Goal: Task Accomplishment & Management: Manage account settings

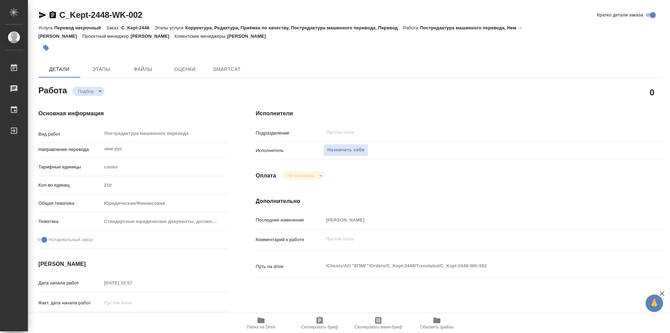
type textarea "x"
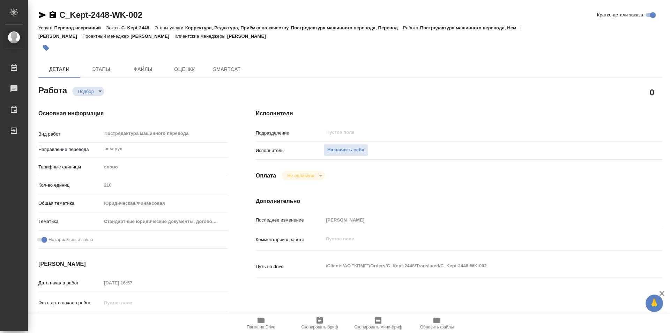
type textarea "x"
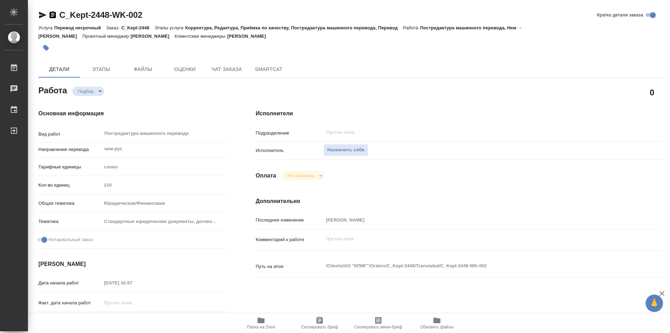
type textarea "x"
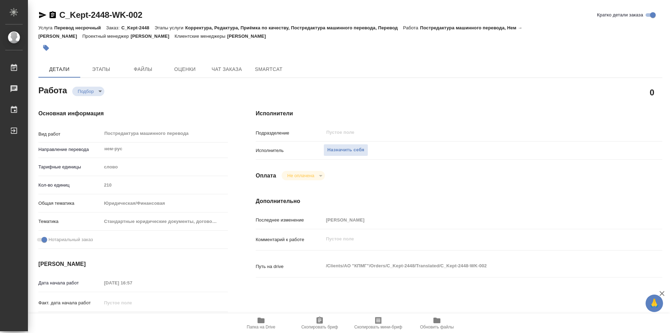
type textarea "x"
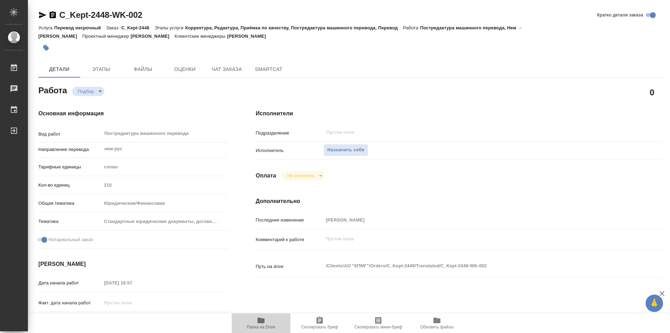
click at [260, 321] on icon "button" at bounding box center [260, 320] width 7 height 6
click at [358, 147] on span "Назначить себя" at bounding box center [345, 150] width 37 height 8
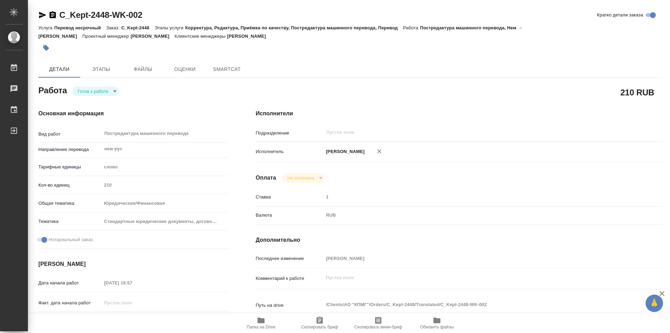
type textarea "x"
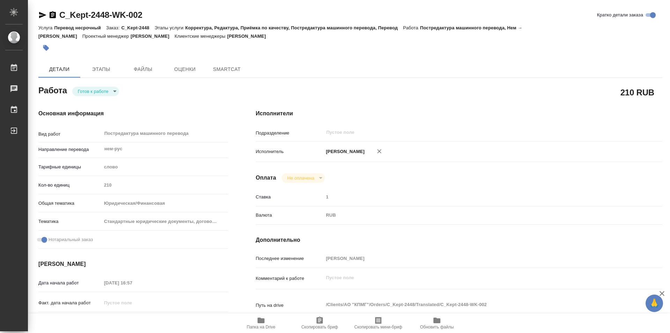
type textarea "x"
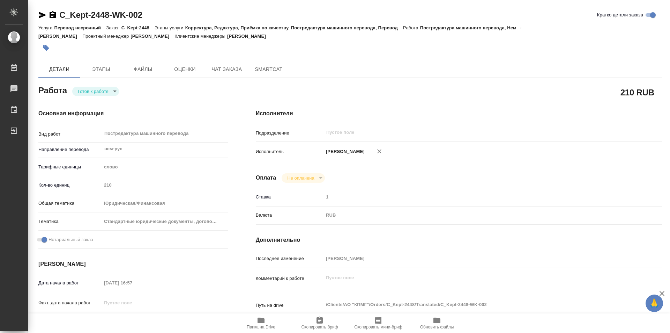
click at [114, 89] on body "🙏 .cls-1 fill:#fff; AWATERA Kozinets Larisa Работы Чаты График Выйти C_Kept-244…" at bounding box center [335, 166] width 670 height 333
type textarea "x"
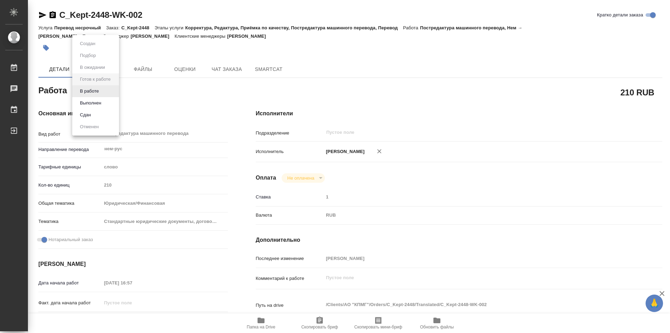
type textarea "x"
click at [92, 89] on button "В работе" at bounding box center [89, 91] width 23 height 8
type textarea "x"
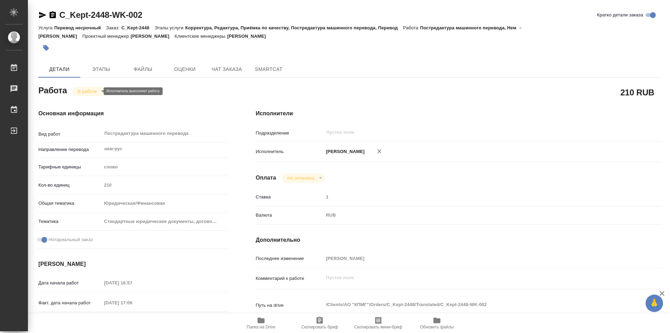
type textarea "x"
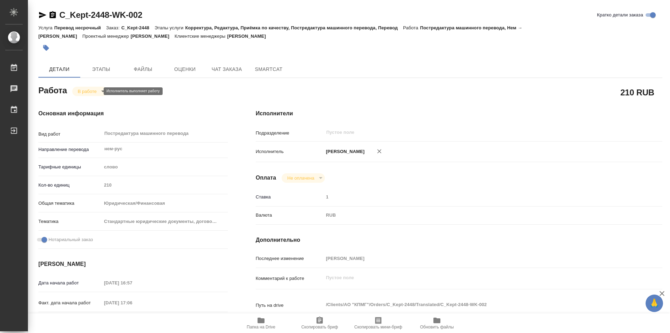
type textarea "x"
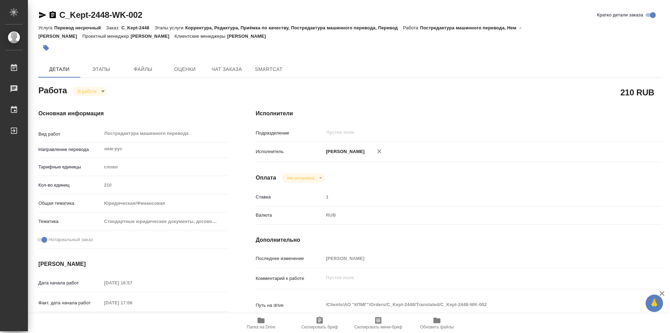
type textarea "x"
